Goal: Task Accomplishment & Management: Manage account settings

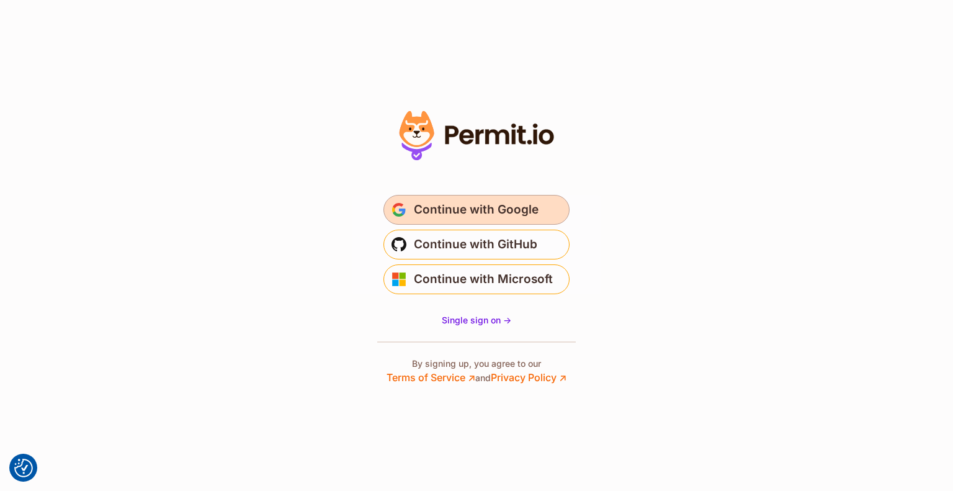
click at [523, 206] on span "Continue with Google" at bounding box center [476, 210] width 125 height 20
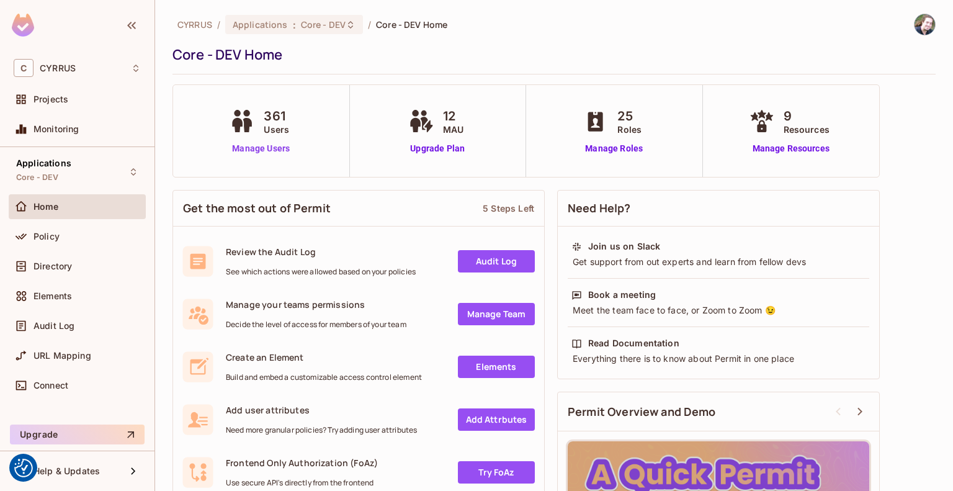
click at [261, 145] on link "Manage Users" at bounding box center [260, 148] width 69 height 13
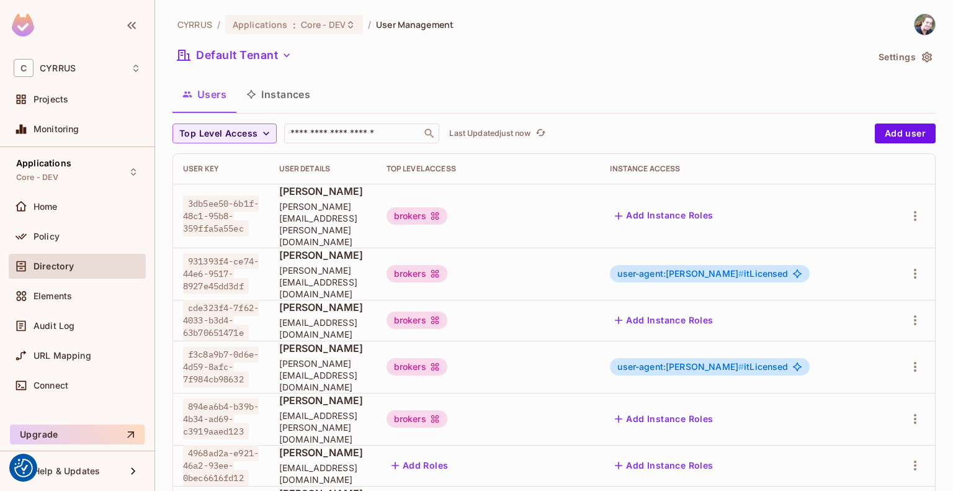
click at [718, 208] on button "Add Instance Roles" at bounding box center [664, 216] width 108 height 20
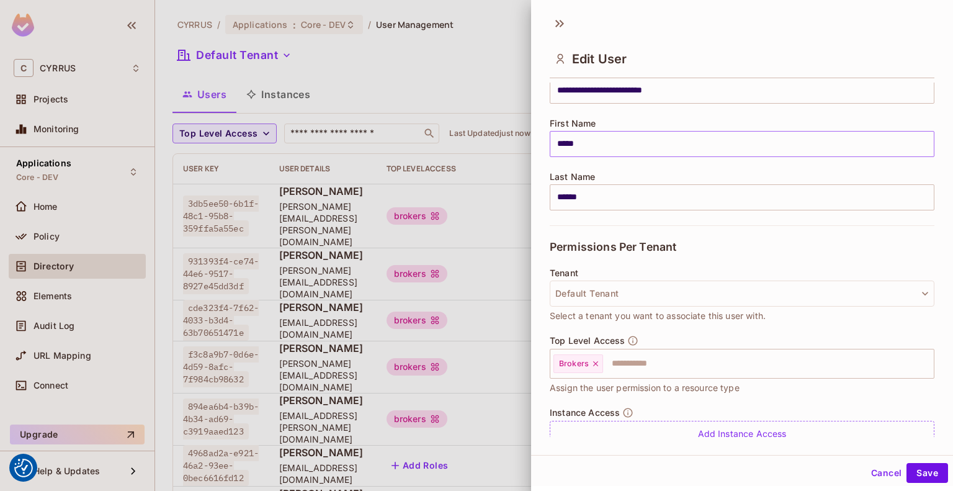
scroll to position [124, 0]
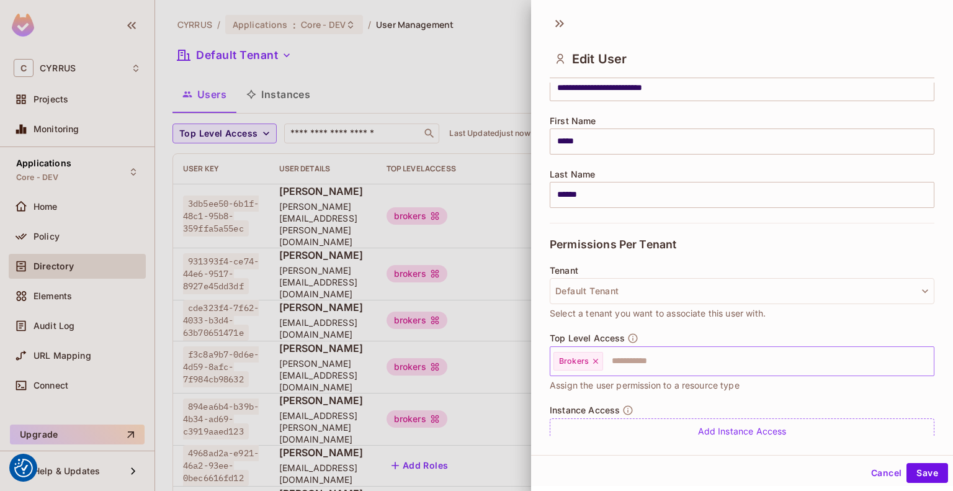
click at [636, 358] on input "text" at bounding box center [757, 361] width 306 height 25
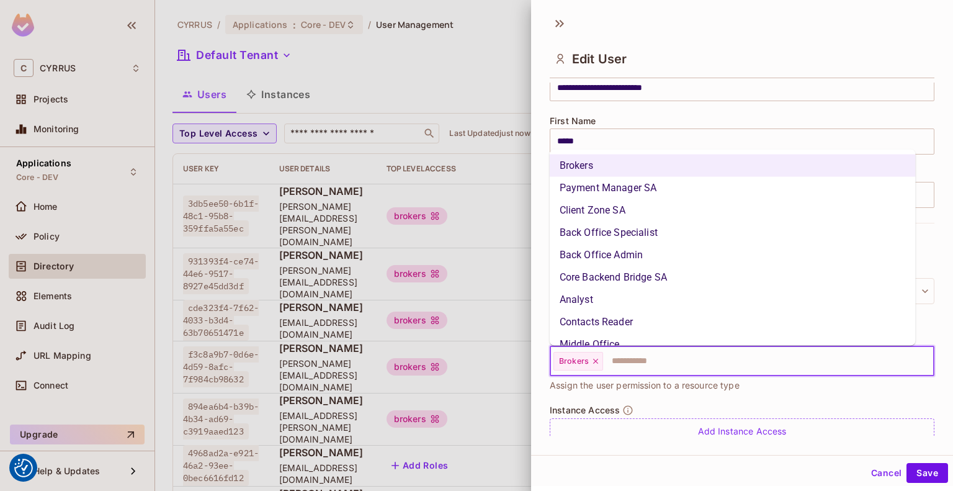
click at [670, 231] on li "Back Office Specialist" at bounding box center [733, 232] width 366 height 22
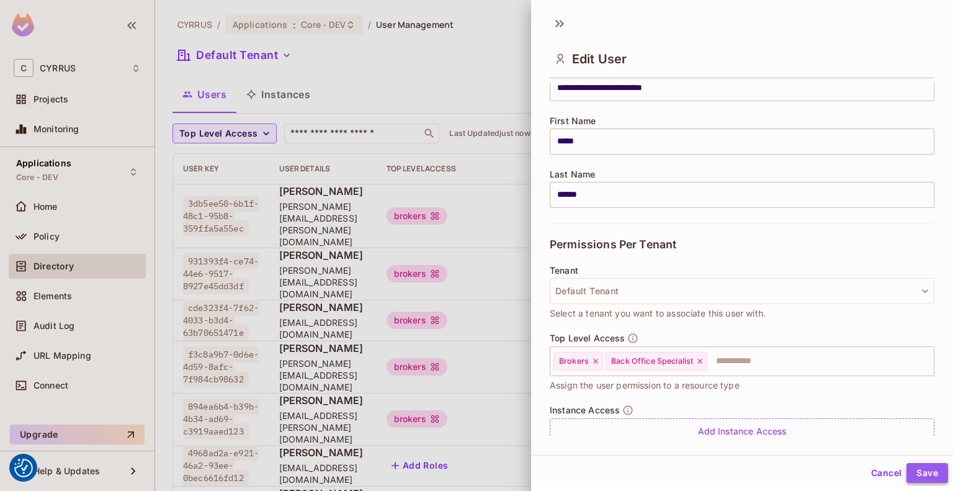
click at [921, 467] on button "Save" at bounding box center [927, 473] width 42 height 20
